Goal: Transaction & Acquisition: Download file/media

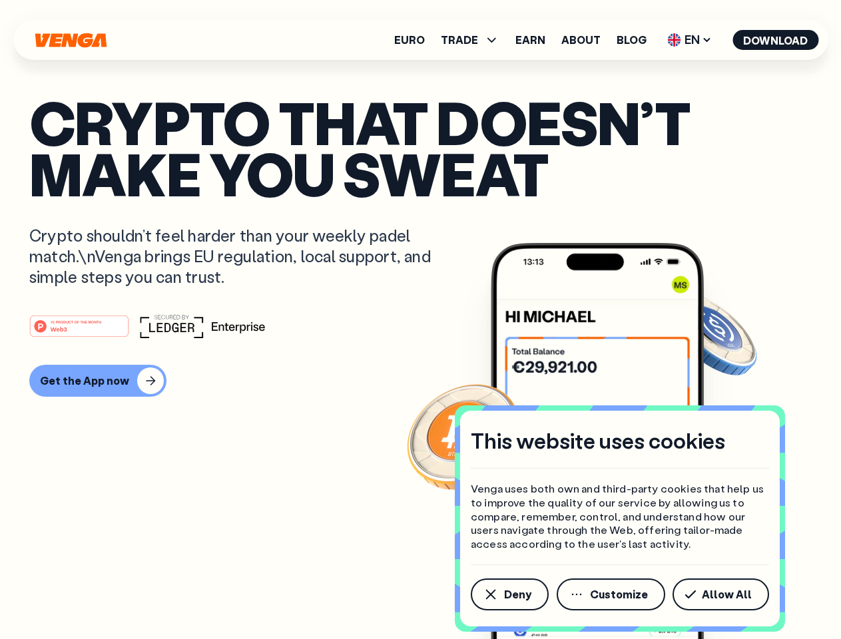
click at [420, 320] on div "#1 PRODUCT OF THE MONTH Web3" at bounding box center [420, 326] width 782 height 24
click at [509, 595] on span "Deny" at bounding box center [517, 594] width 27 height 11
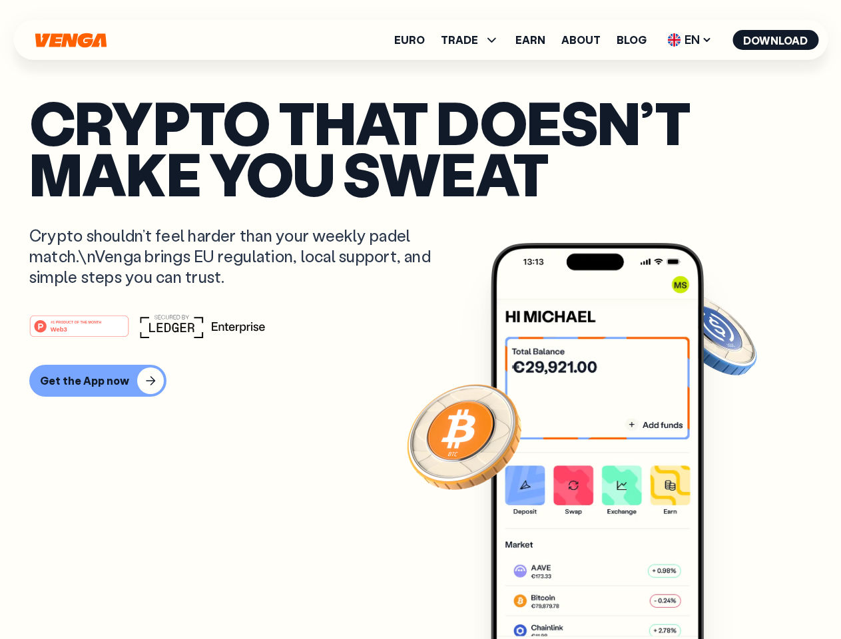
click at [612, 595] on img at bounding box center [597, 466] width 213 height 446
click at [723, 595] on article "Crypto that doesn’t make you sweat Crypto shouldn’t feel harder than your weekl…" at bounding box center [420, 346] width 782 height 499
click at [474, 40] on span "TRADE" at bounding box center [459, 40] width 37 height 11
click at [690, 40] on span "EN" at bounding box center [689, 39] width 54 height 21
click at [776, 40] on button "Download" at bounding box center [775, 40] width 86 height 20
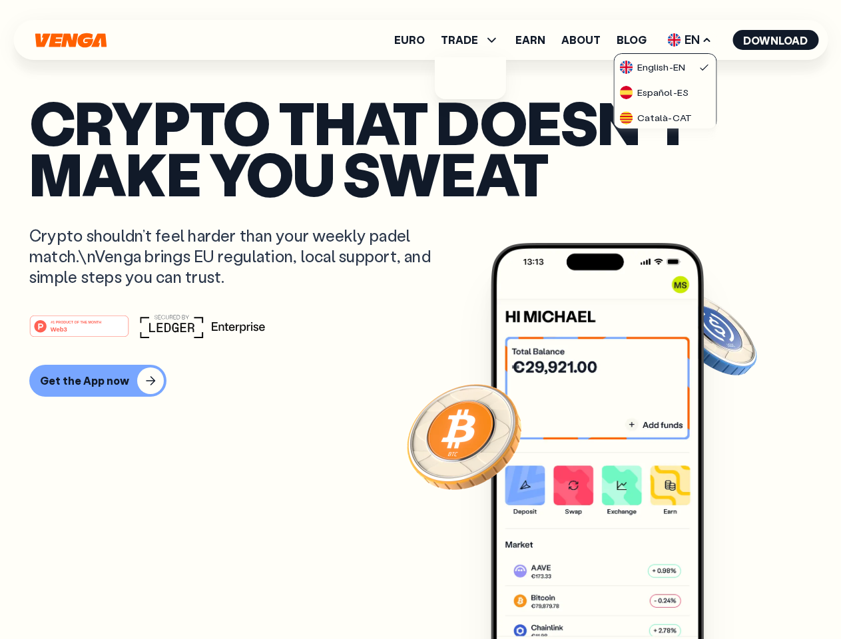
click at [420, 356] on div "#1 PRODUCT OF THE MONTH Web3 Get the App now" at bounding box center [420, 355] width 782 height 83
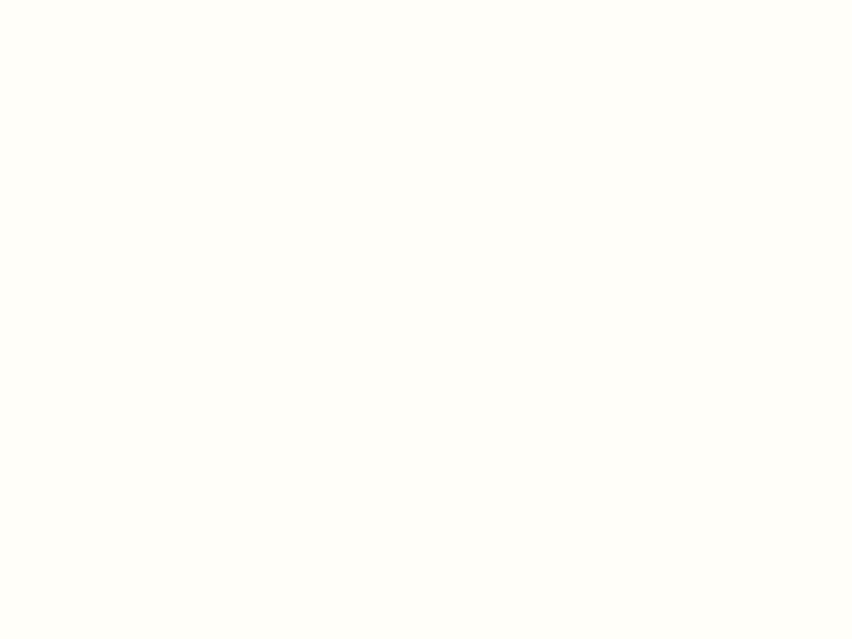
click at [96, 0] on html "This website uses cookies Venga uses both own and third-party cookies that help…" at bounding box center [426, 0] width 852 height 0
click at [81, 0] on html "This website uses cookies Venga uses both own and third-party cookies that help…" at bounding box center [426, 0] width 852 height 0
